Goal: Navigation & Orientation: Find specific page/section

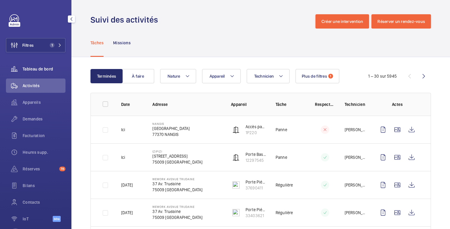
click at [41, 65] on div "Tableau de bord" at bounding box center [36, 69] width 60 height 14
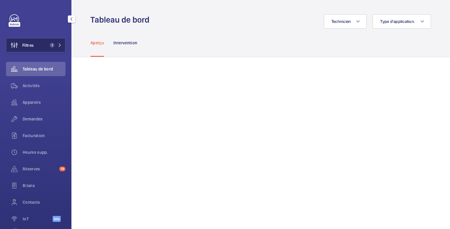
click at [44, 44] on button "Filtres 1" at bounding box center [36, 45] width 60 height 14
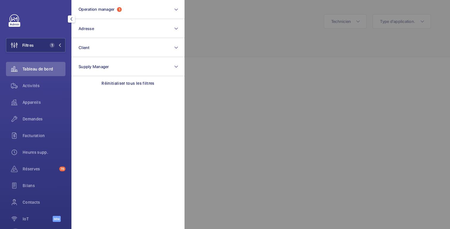
click at [236, 28] on div at bounding box center [410, 114] width 450 height 229
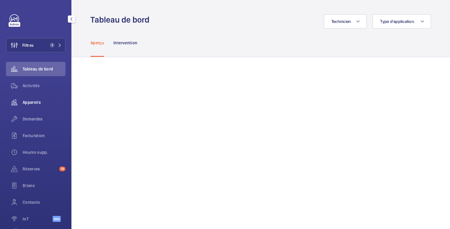
click at [38, 105] on font "Appareils" at bounding box center [32, 102] width 18 height 5
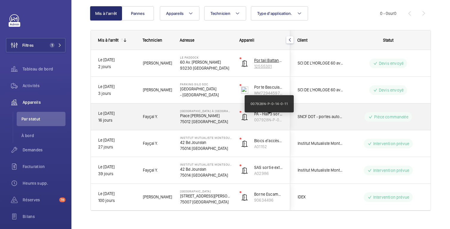
scroll to position [70, 0]
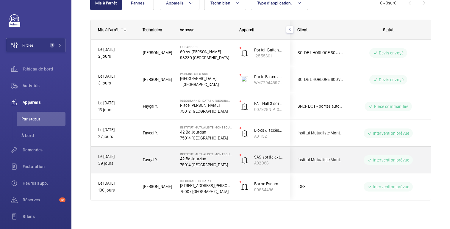
click at [298, 154] on div "Institut Mutualiste Montsouris" at bounding box center [317, 160] width 53 height 19
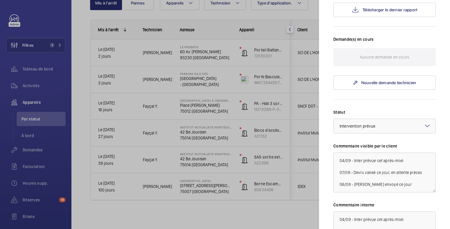
scroll to position [149, 0]
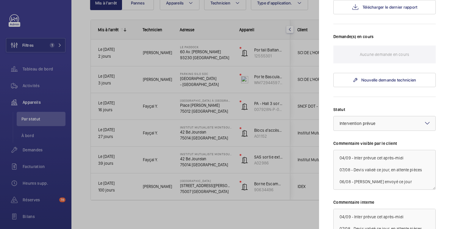
click at [305, 147] on div at bounding box center [225, 114] width 450 height 229
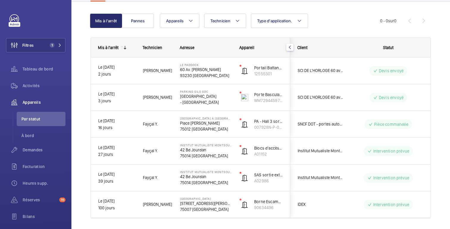
scroll to position [54, 0]
